Goal: Navigation & Orientation: Find specific page/section

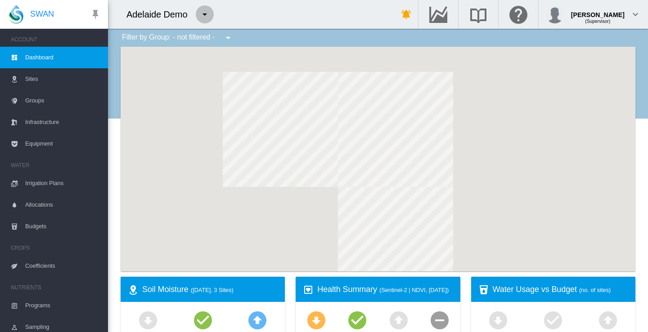
click at [205, 13] on md-icon "icon-menu-down" at bounding box center [204, 14] width 11 height 11
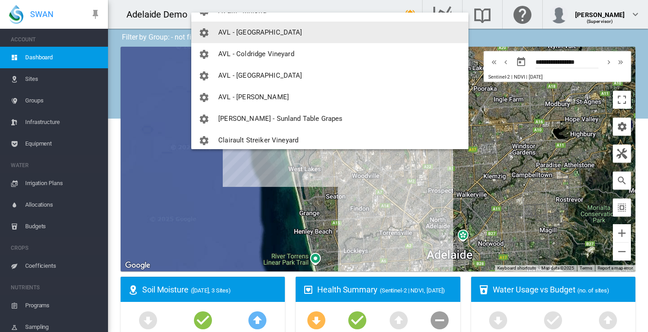
scroll to position [270, 0]
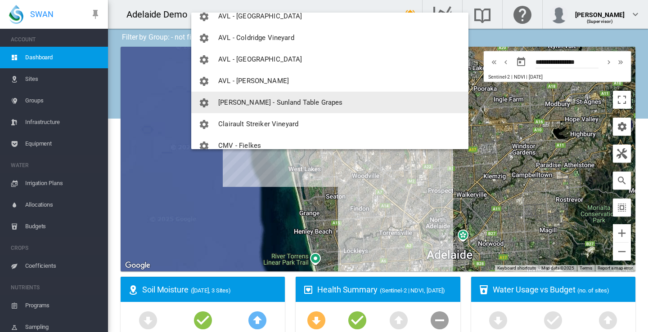
click at [256, 102] on span "[PERSON_NAME] - Sunland Table Grapes" at bounding box center [280, 102] width 124 height 8
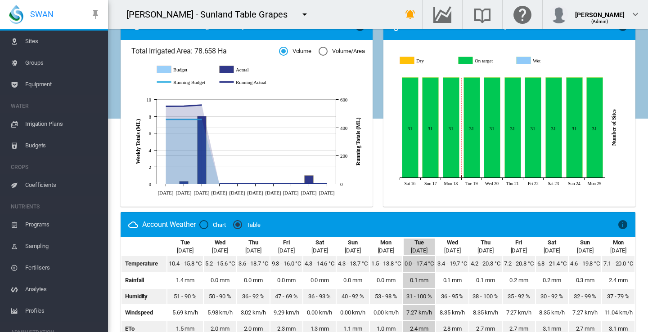
scroll to position [89, 0]
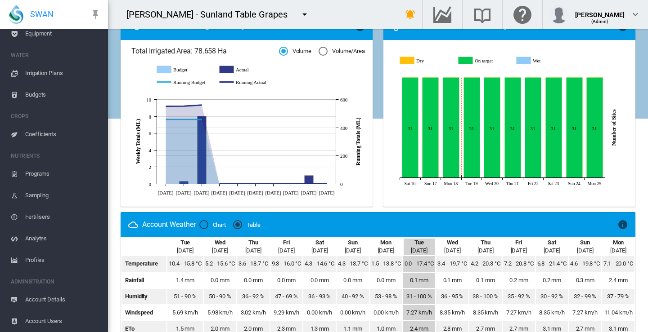
click at [51, 320] on span "Account Users" at bounding box center [63, 322] width 76 height 22
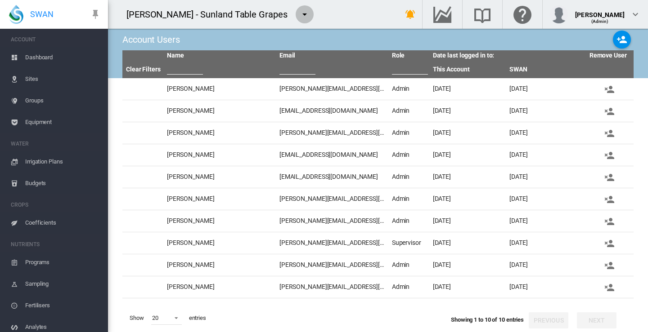
click at [299, 13] on md-icon "icon-menu-down" at bounding box center [304, 14] width 11 height 11
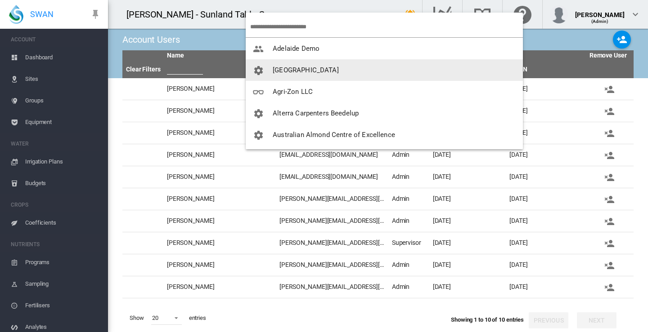
click at [296, 70] on span "[GEOGRAPHIC_DATA]" at bounding box center [306, 70] width 66 height 8
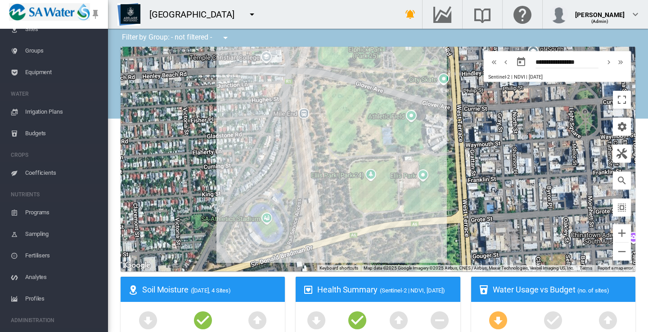
scroll to position [89, 0]
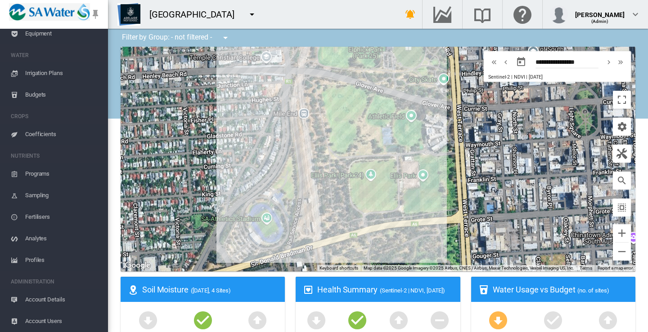
click at [50, 319] on span "Account Users" at bounding box center [63, 322] width 76 height 22
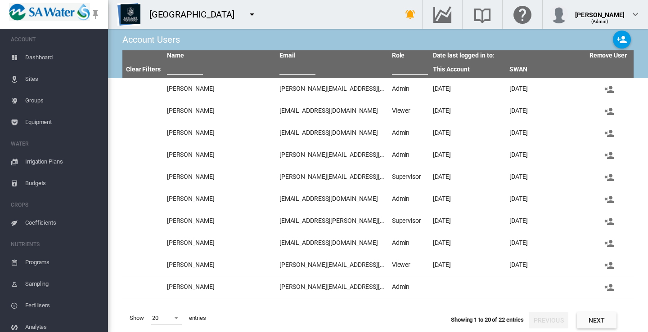
click at [35, 57] on span "Dashboard" at bounding box center [63, 58] width 76 height 22
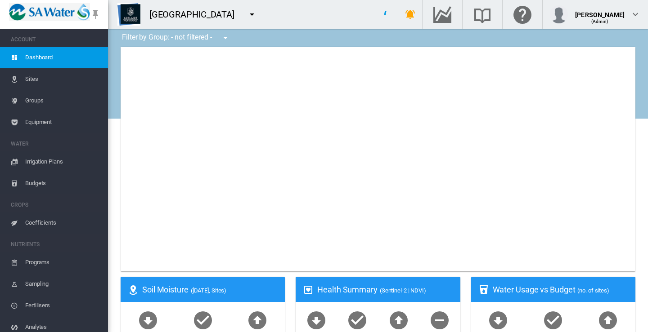
type input "**********"
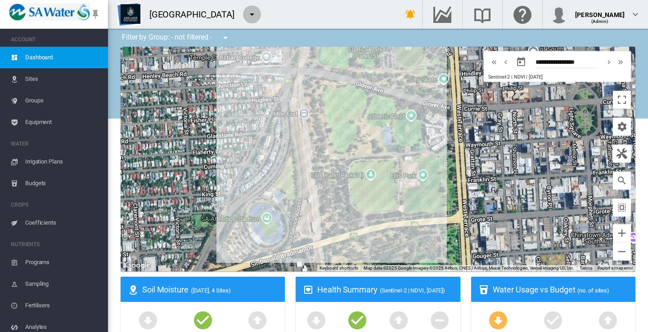
click at [250, 13] on md-icon "icon-menu-down" at bounding box center [251, 14] width 11 height 11
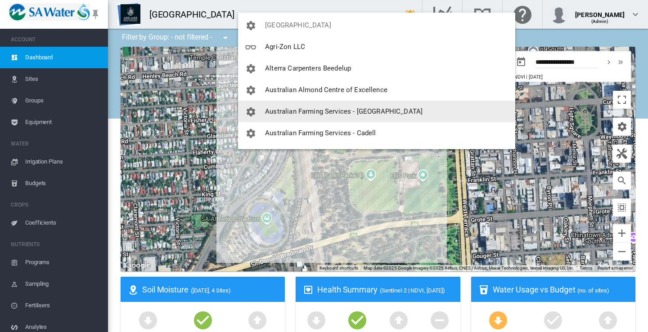
scroll to position [90, 0]
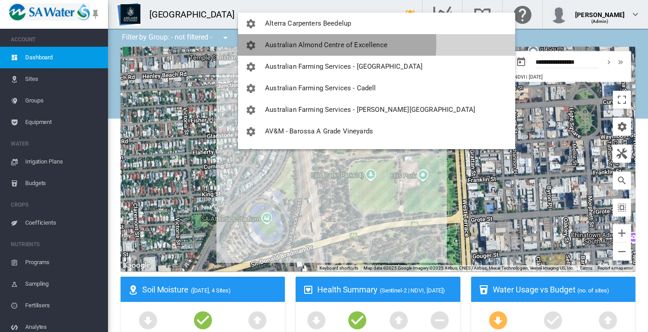
click at [308, 43] on span "Australian Almond Centre of Excellence" at bounding box center [326, 45] width 122 height 8
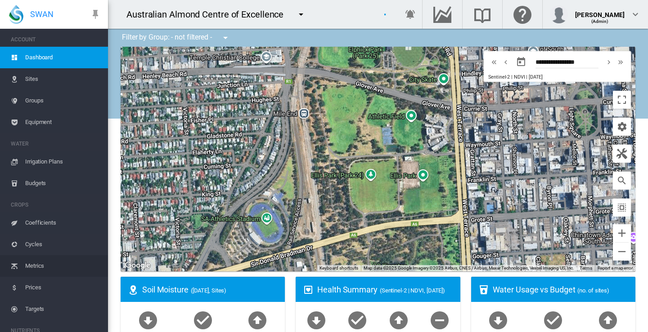
scroll to position [175, 0]
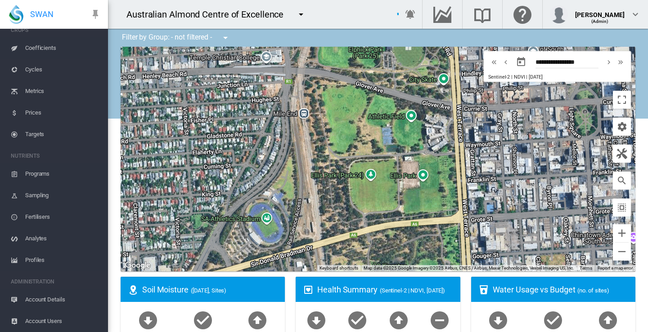
click at [49, 318] on span "Account Users" at bounding box center [63, 322] width 76 height 22
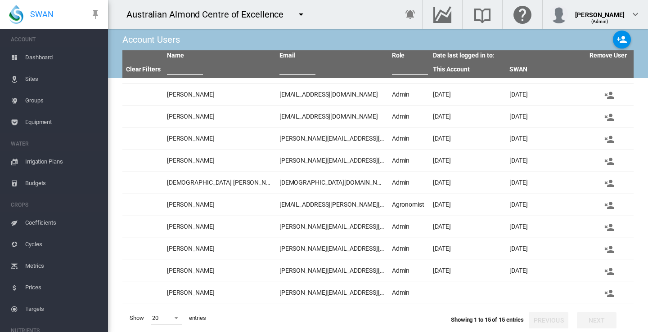
click at [41, 55] on span "Dashboard" at bounding box center [63, 58] width 76 height 22
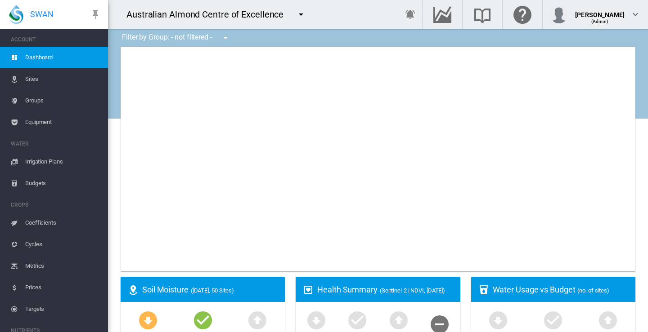
type input "**********"
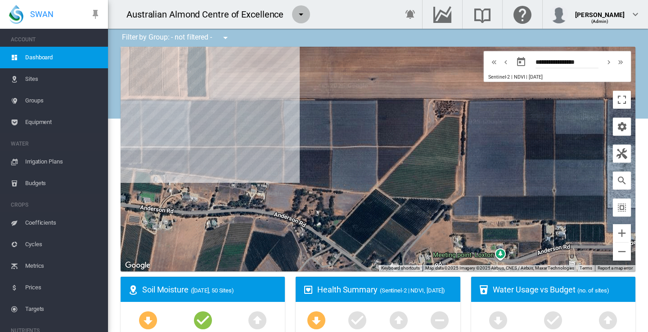
click at [301, 13] on md-icon "icon-menu-down" at bounding box center [300, 14] width 11 height 11
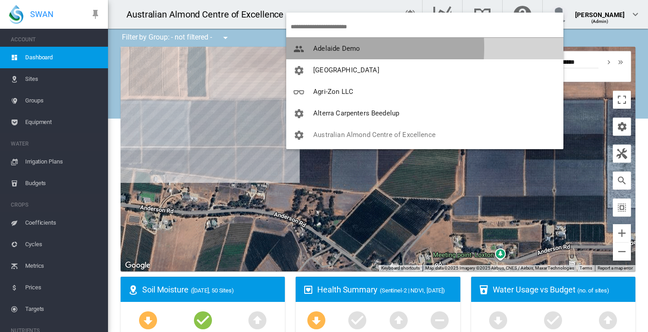
click at [315, 48] on span "Adelaide Demo" at bounding box center [336, 49] width 47 height 8
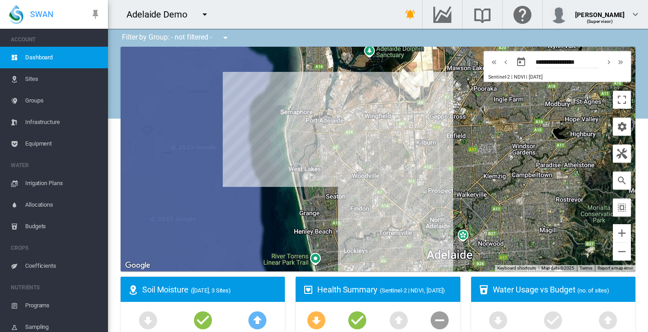
click at [204, 14] on md-icon "icon-menu-down" at bounding box center [204, 14] width 11 height 11
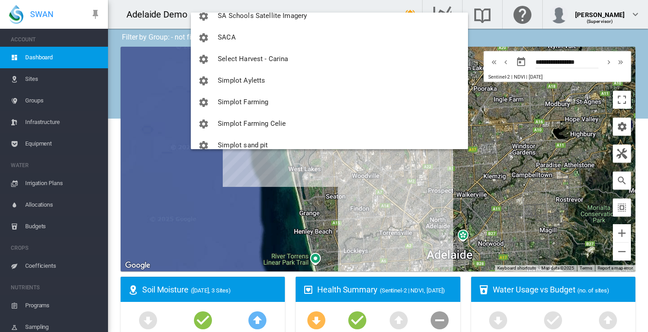
scroll to position [1034, 0]
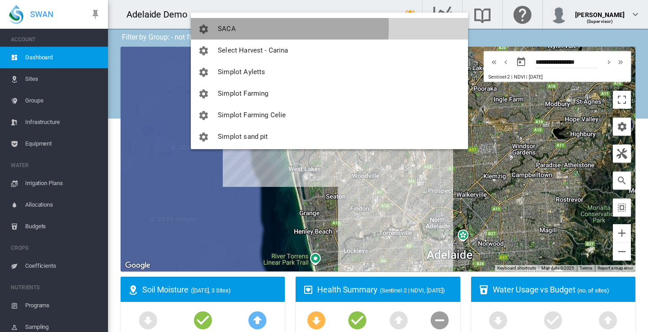
click at [225, 27] on span "SACA" at bounding box center [227, 29] width 18 height 8
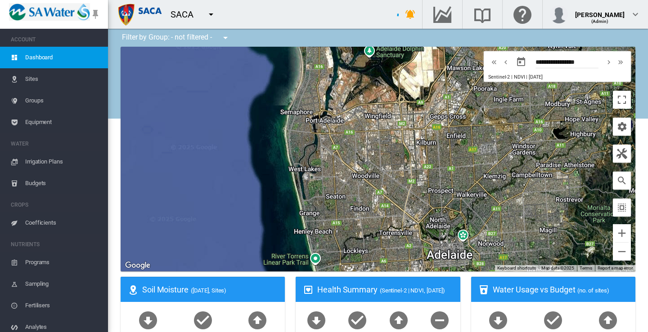
click at [225, 27] on div "SACA" at bounding box center [246, 14] width 276 height 29
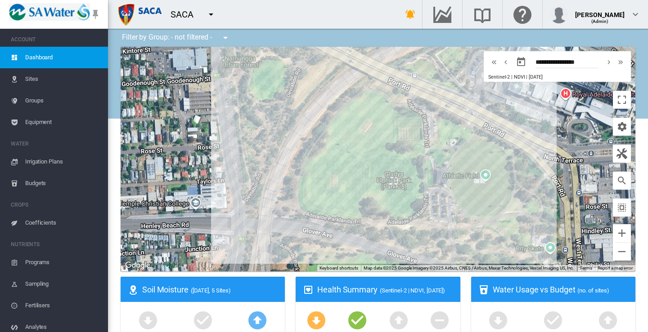
click at [37, 79] on span "Sites" at bounding box center [63, 79] width 76 height 22
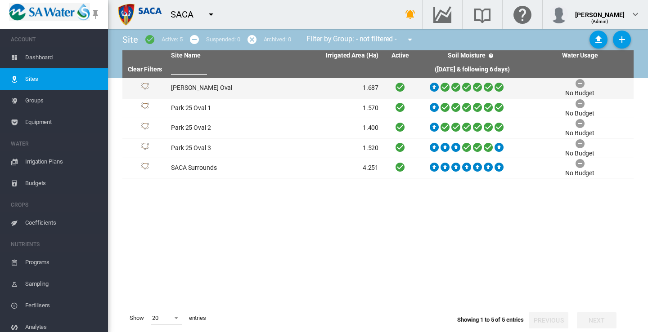
click at [198, 86] on td "[PERSON_NAME] Oval" at bounding box center [220, 88] width 107 height 20
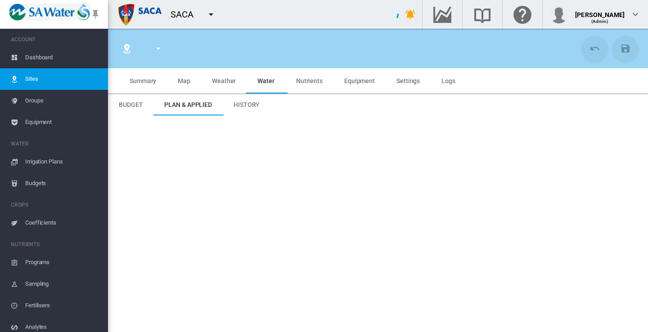
type input "**********"
type input "*********"
type input "**"
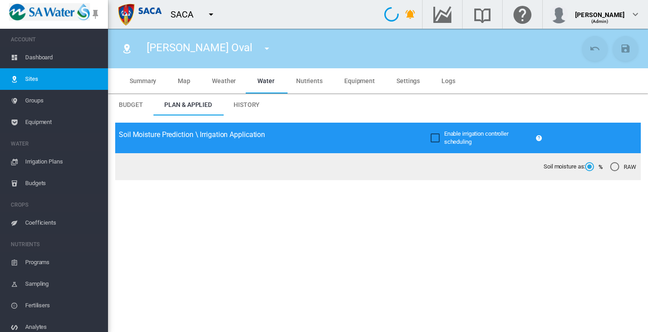
type input "*****"
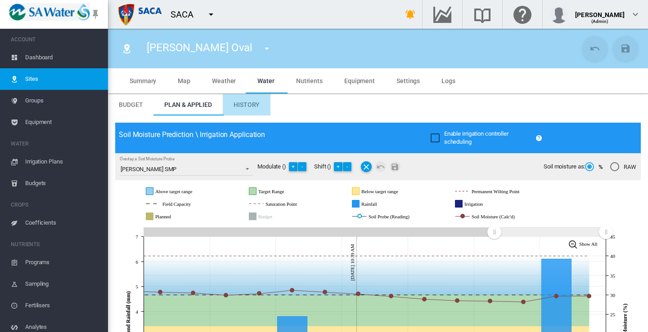
click at [246, 104] on span "History" at bounding box center [246, 104] width 26 height 7
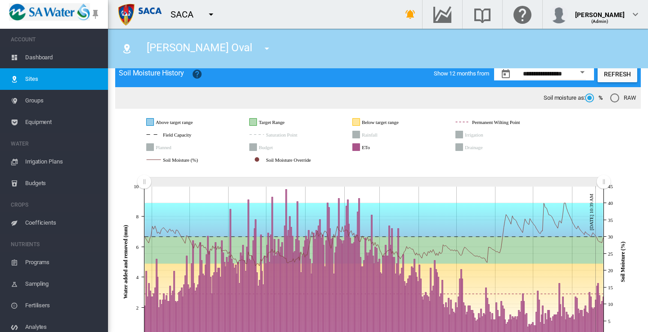
scroll to position [89, 0]
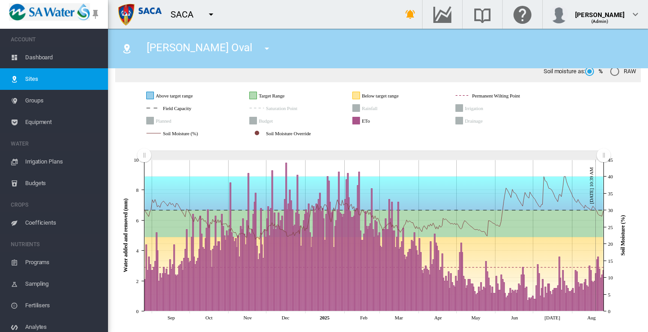
click at [460, 107] on icon "Irrigation" at bounding box center [459, 108] width 7 height 7
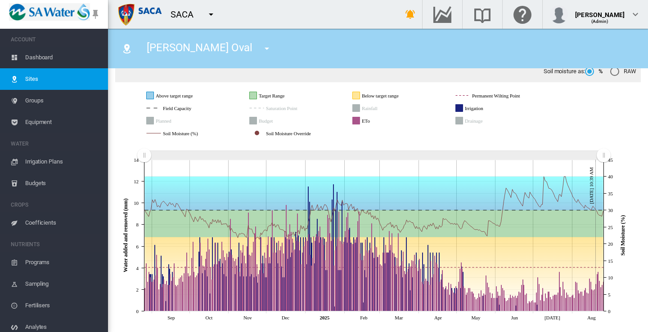
click at [356, 122] on icon "ETo" at bounding box center [356, 120] width 7 height 7
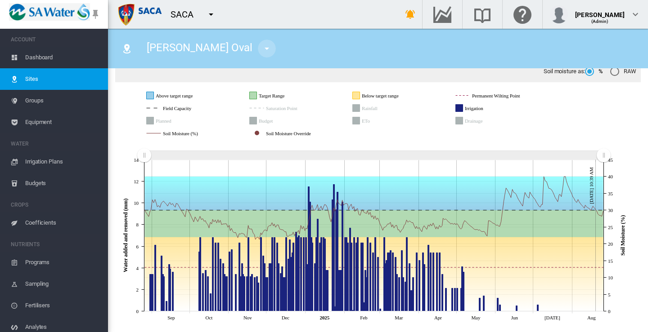
click at [261, 49] on md-icon "icon-menu-down" at bounding box center [266, 48] width 11 height 11
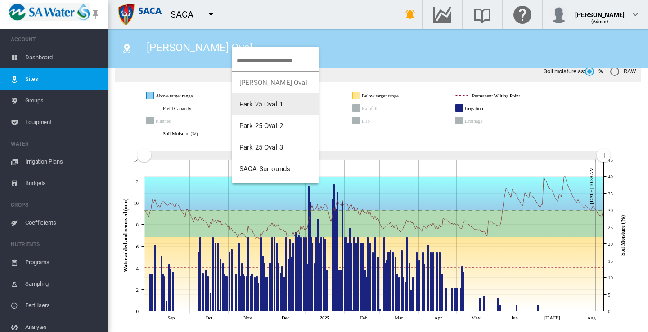
click at [267, 104] on span "Park 25 Oval 1" at bounding box center [261, 104] width 44 height 8
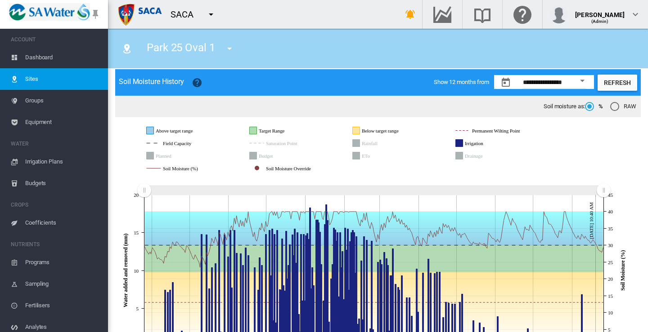
scroll to position [89, 0]
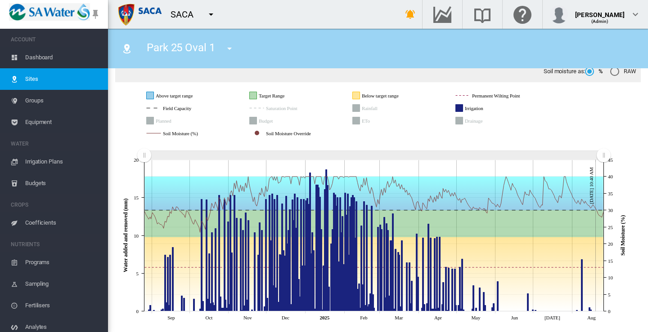
click at [231, 47] on md-icon "icon-menu-down" at bounding box center [229, 48] width 11 height 11
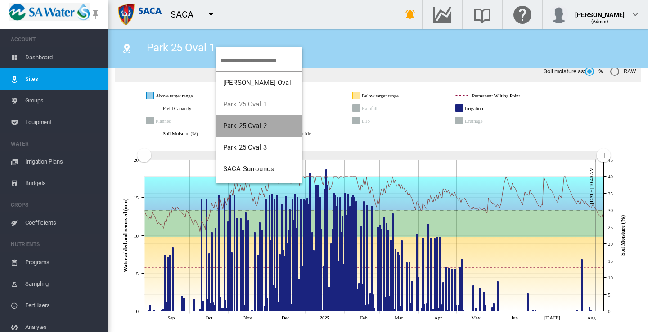
click at [238, 122] on span "Park 25 Oval 2" at bounding box center [245, 126] width 44 height 8
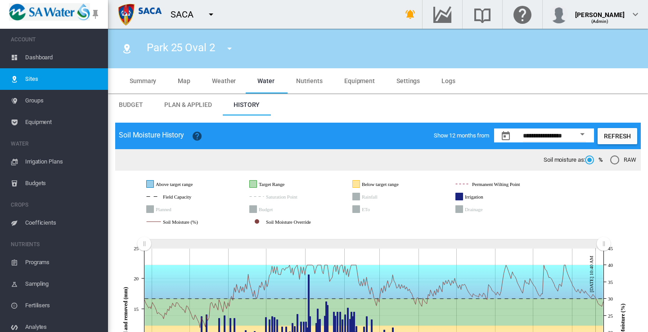
scroll to position [89, 0]
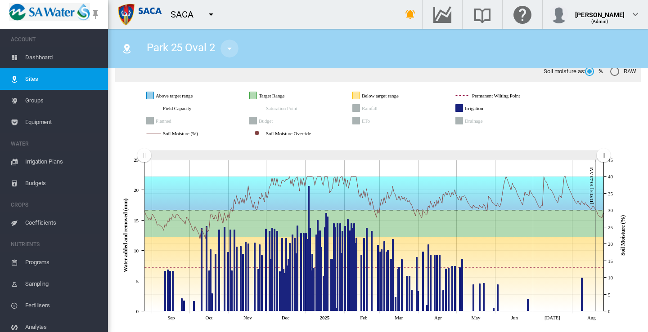
click at [229, 48] on md-icon "icon-menu-down" at bounding box center [229, 48] width 11 height 11
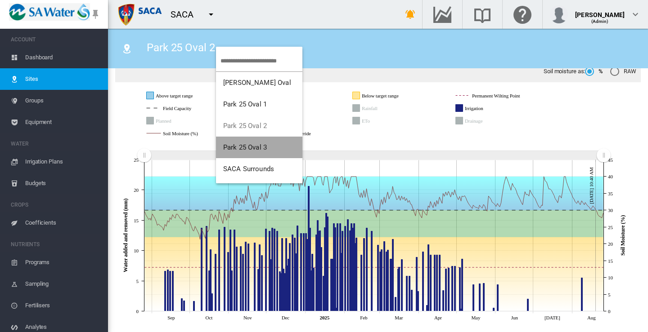
click at [249, 149] on span "Park 25 Oval 3" at bounding box center [245, 147] width 44 height 8
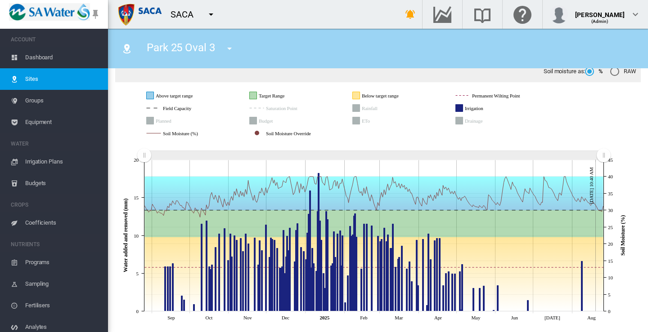
scroll to position [89, 0]
click at [227, 47] on md-icon "icon-menu-down" at bounding box center [229, 48] width 11 height 11
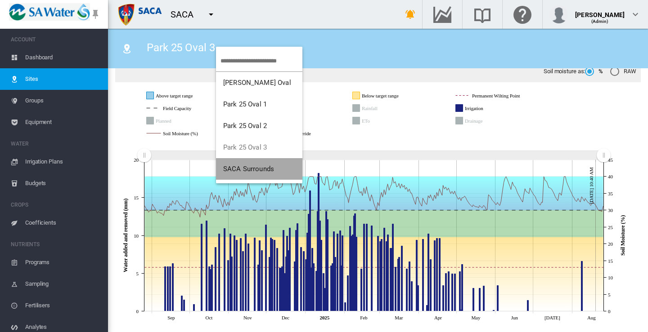
click at [243, 166] on span "SACA Surrounds" at bounding box center [248, 169] width 51 height 8
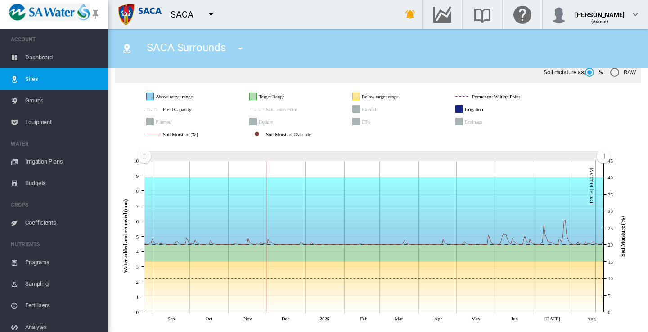
scroll to position [89, 0]
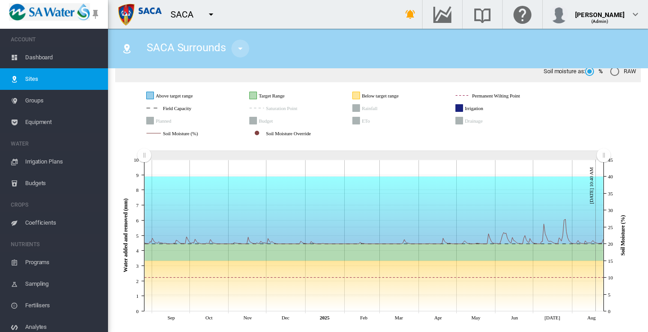
click at [241, 49] on md-icon "icon-menu-down" at bounding box center [240, 48] width 11 height 11
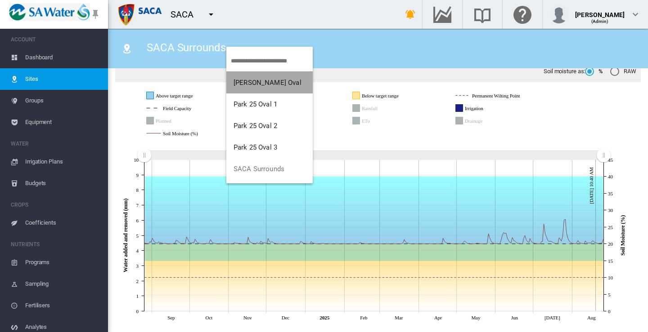
click at [250, 79] on span "[PERSON_NAME] Oval" at bounding box center [267, 83] width 68 height 8
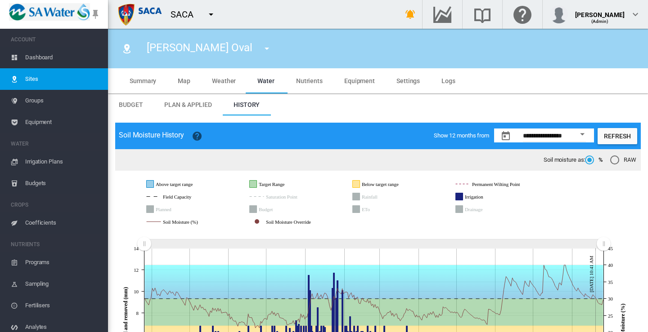
scroll to position [89, 0]
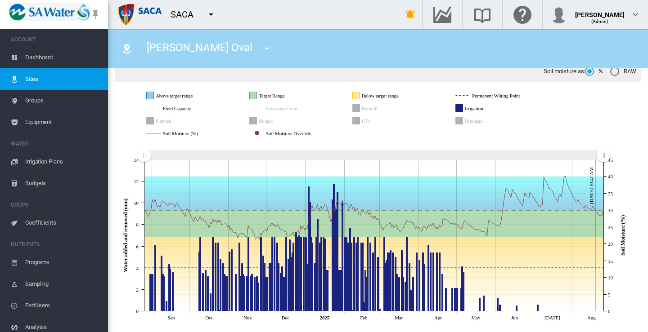
click at [261, 50] on md-icon "icon-menu-down" at bounding box center [266, 48] width 11 height 11
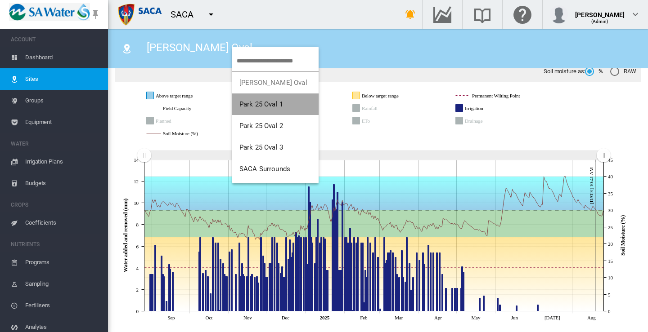
click at [251, 103] on span "Park 25 Oval 1" at bounding box center [261, 104] width 44 height 8
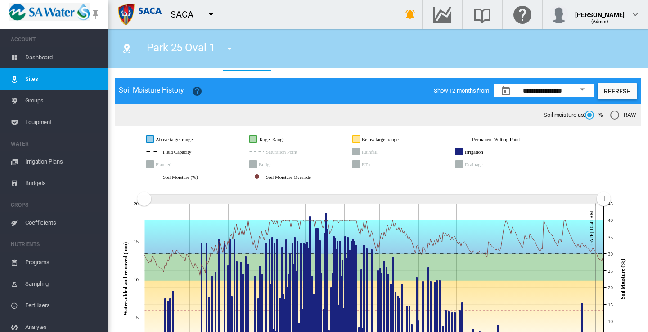
scroll to position [89, 0]
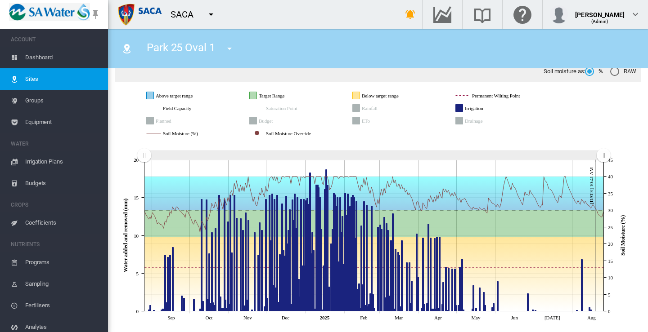
click at [212, 14] on md-icon "icon-menu-down" at bounding box center [211, 14] width 11 height 11
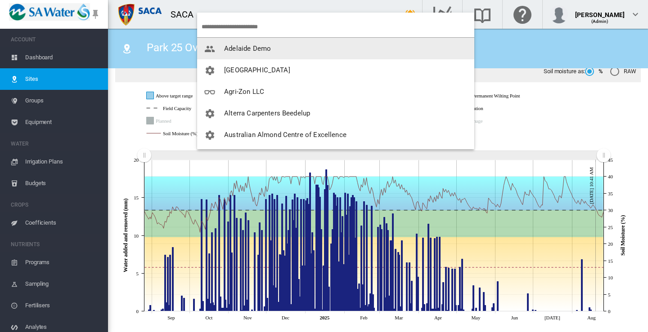
click at [237, 49] on span "Adelaide Demo" at bounding box center [247, 49] width 47 height 8
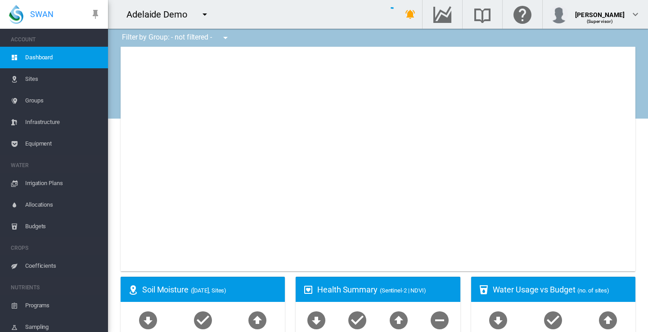
type input "**********"
